Goal: Task Accomplishment & Management: Manage account settings

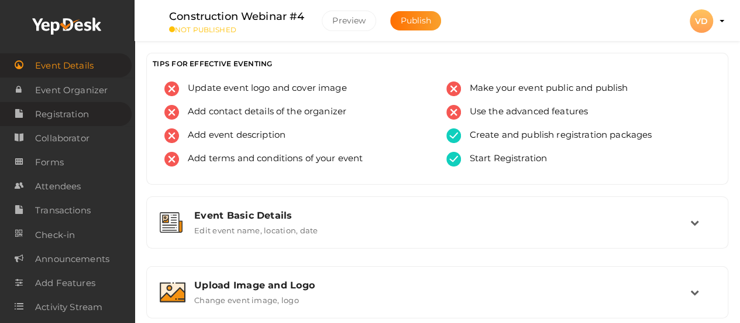
drag, startPoint x: 0, startPoint y: 0, endPoint x: 70, endPoint y: 120, distance: 138.7
click at [70, 120] on span "Registration" at bounding box center [62, 113] width 54 height 23
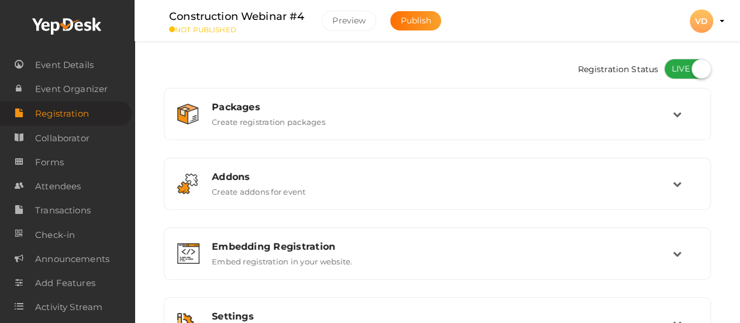
click at [681, 64] on label at bounding box center [687, 69] width 47 height 20
click at [672, 64] on input "checkbox" at bounding box center [668, 65] width 8 height 8
checkbox input "false"
click at [73, 188] on span "Attendees" at bounding box center [58, 185] width 46 height 23
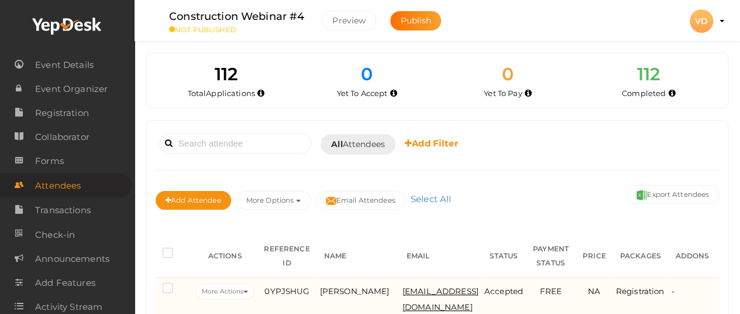
click at [403, 289] on span "[EMAIL_ADDRESS][DOMAIN_NAME]" at bounding box center [441, 298] width 76 height 25
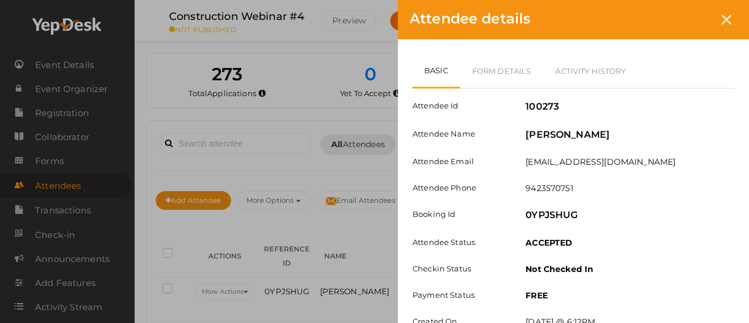
click at [425, 131] on label "Attendee Name" at bounding box center [460, 133] width 113 height 11
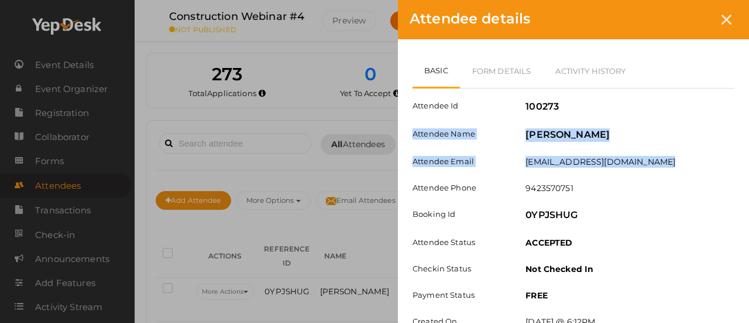
click at [611, 160] on div "[EMAIL_ADDRESS][DOMAIN_NAME]" at bounding box center [630, 163] width 227 height 15
copy div "Attendee Name [PERSON_NAME] Attendee Email [EMAIL_ADDRESS][DOMAIN_NAME]"
